Goal: Navigation & Orientation: Understand site structure

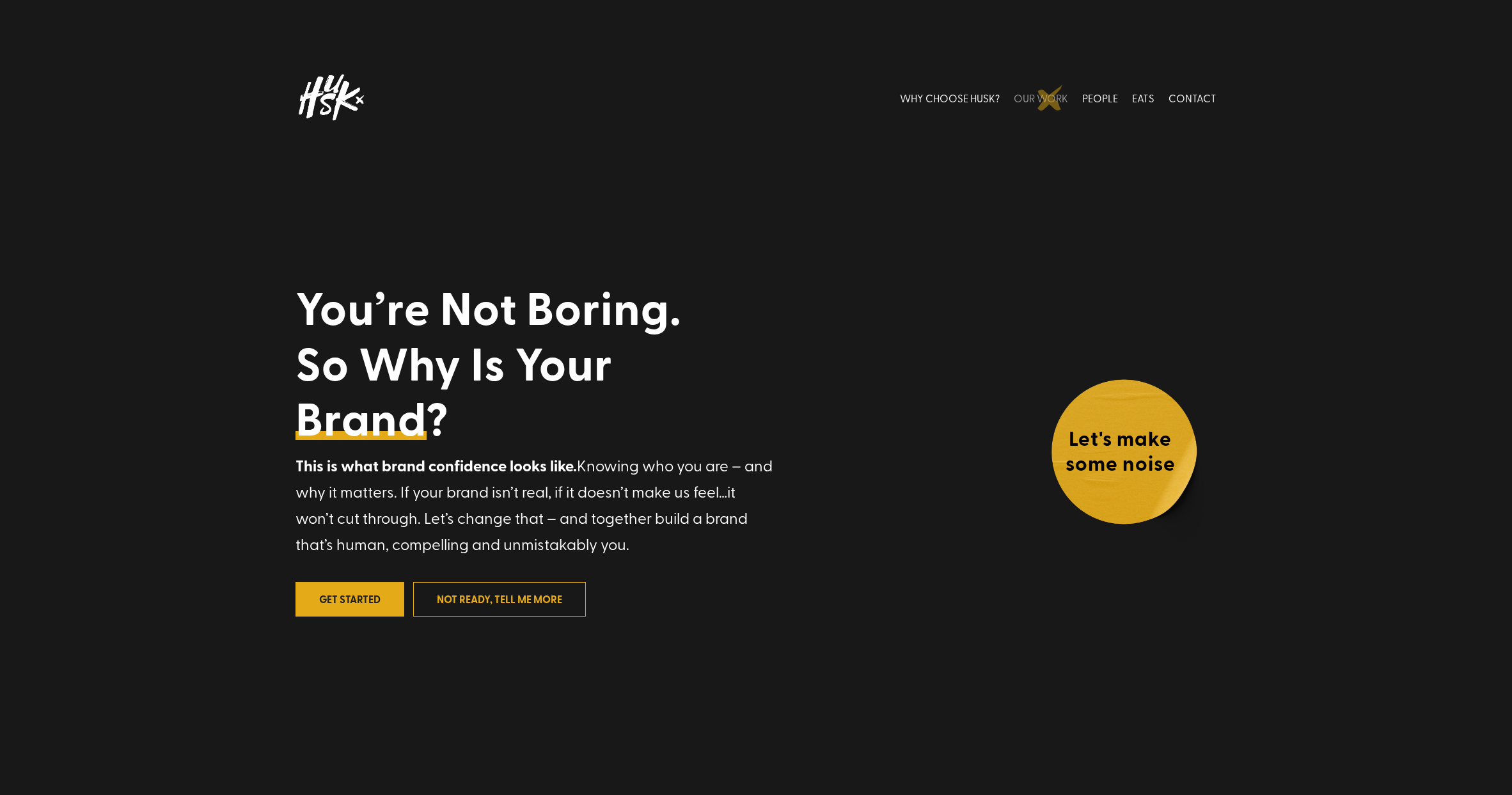
click at [1050, 98] on link "OUR WORK" at bounding box center [1041, 97] width 55 height 57
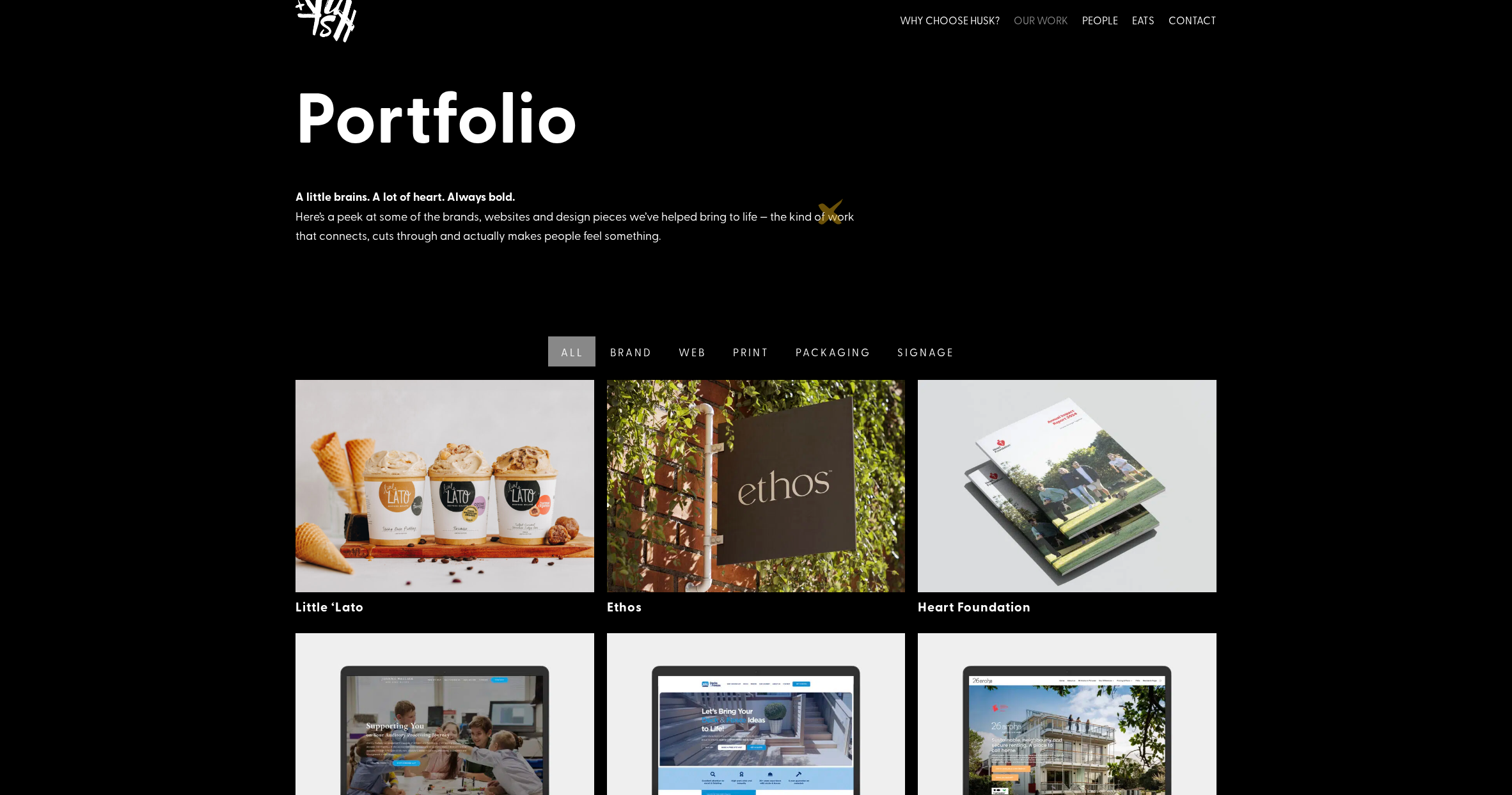
scroll to position [77, 0]
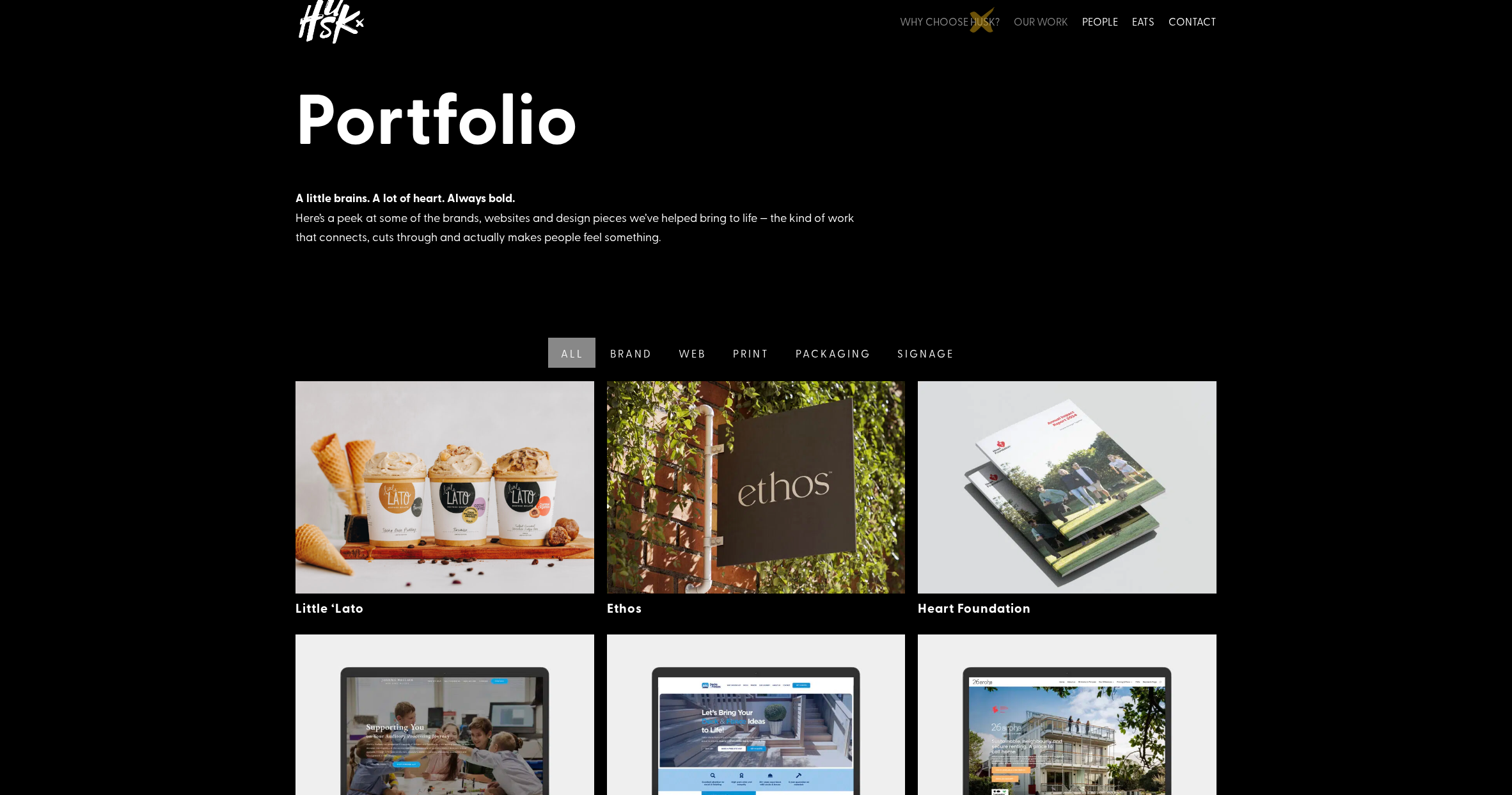
click at [982, 20] on link "WHY CHOOSE HUSK?" at bounding box center [949, 21] width 100 height 57
